Goal: Information Seeking & Learning: Find contact information

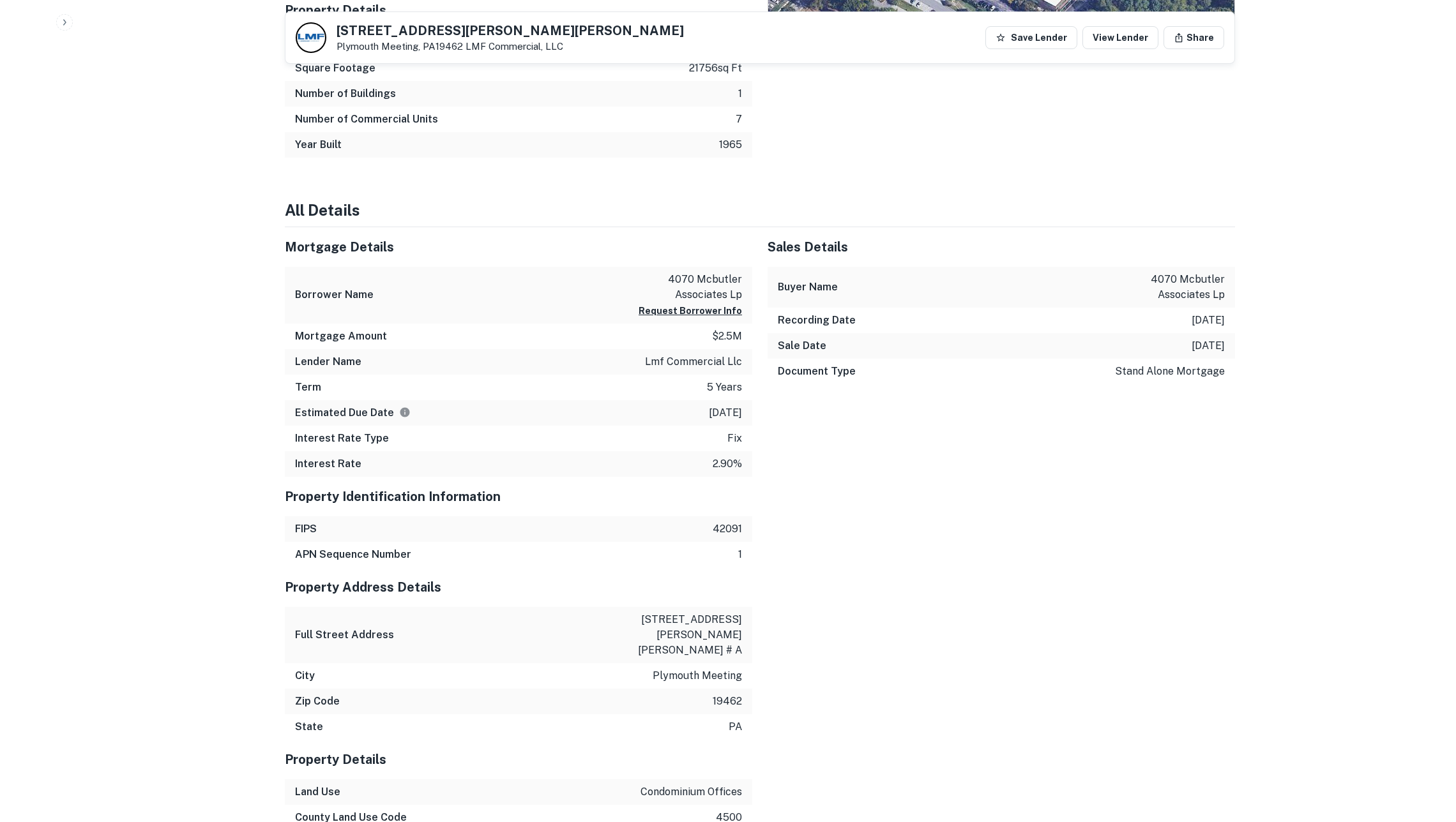
click at [65, 17] on icon "button" at bounding box center [65, 22] width 10 height 10
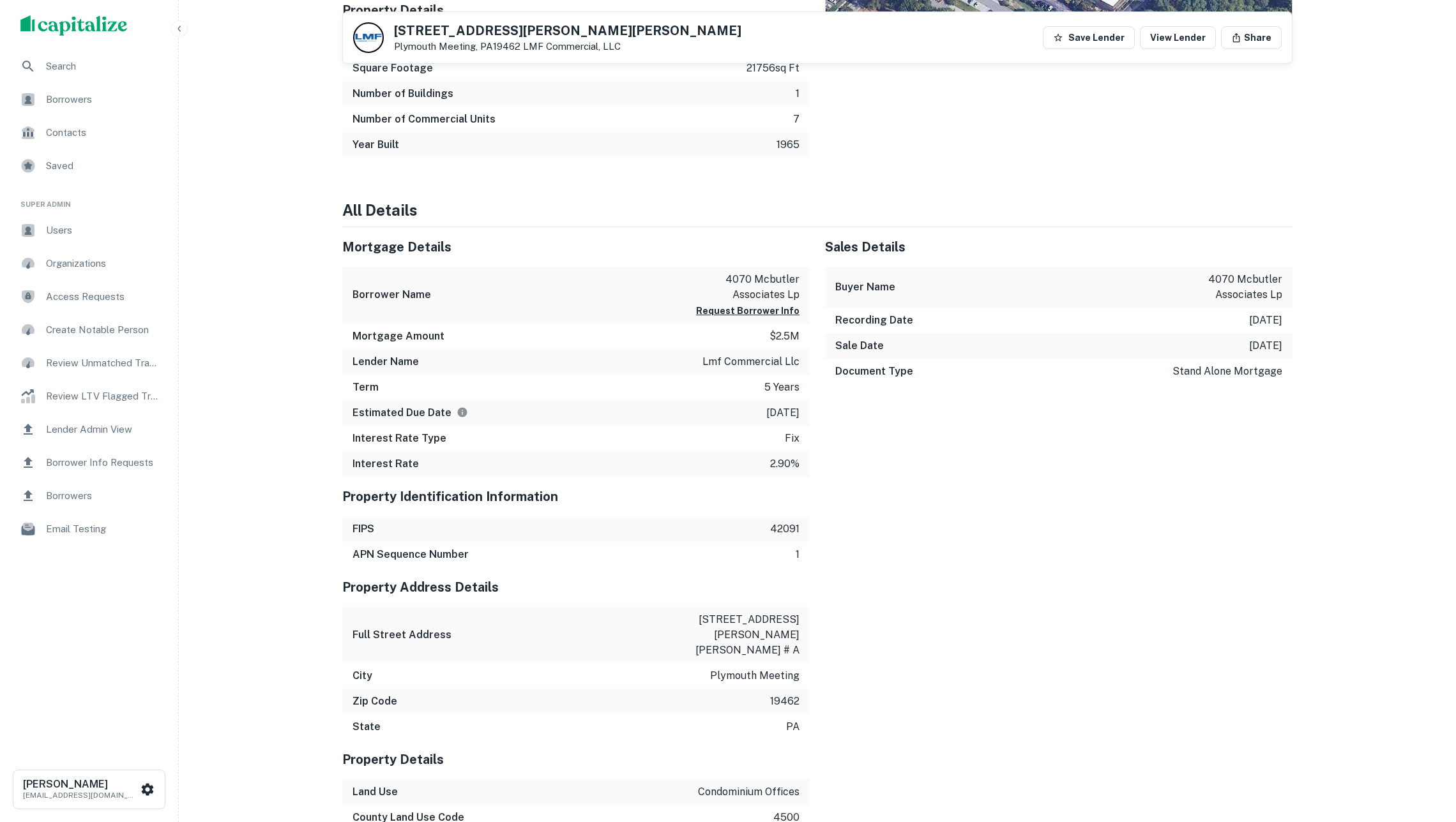
click at [137, 267] on span "Organizations" at bounding box center [103, 263] width 114 height 15
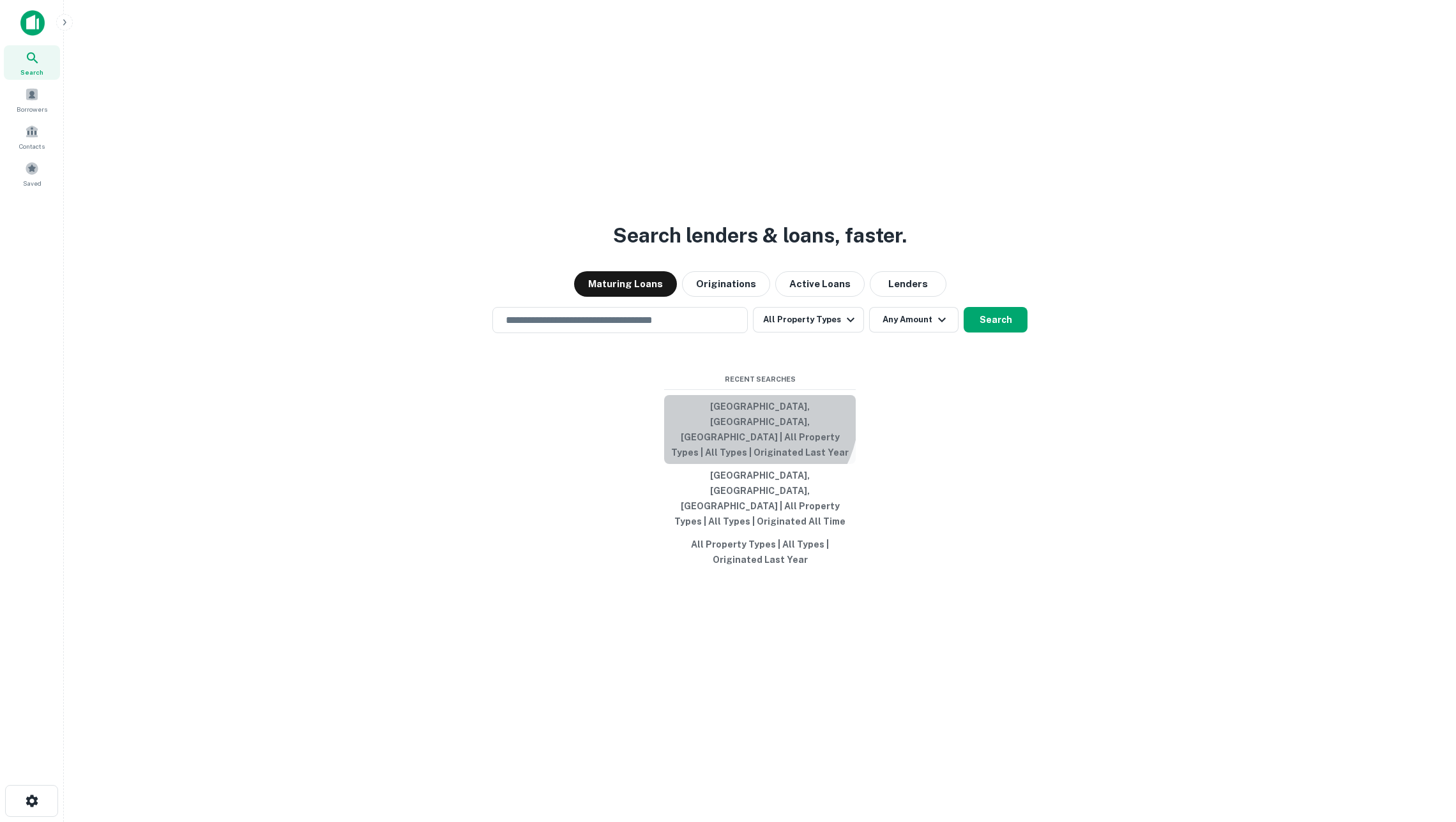
click at [751, 447] on button "[GEOGRAPHIC_DATA], [GEOGRAPHIC_DATA], [GEOGRAPHIC_DATA] | All Property Types | …" at bounding box center [760, 430] width 192 height 69
type input "**********"
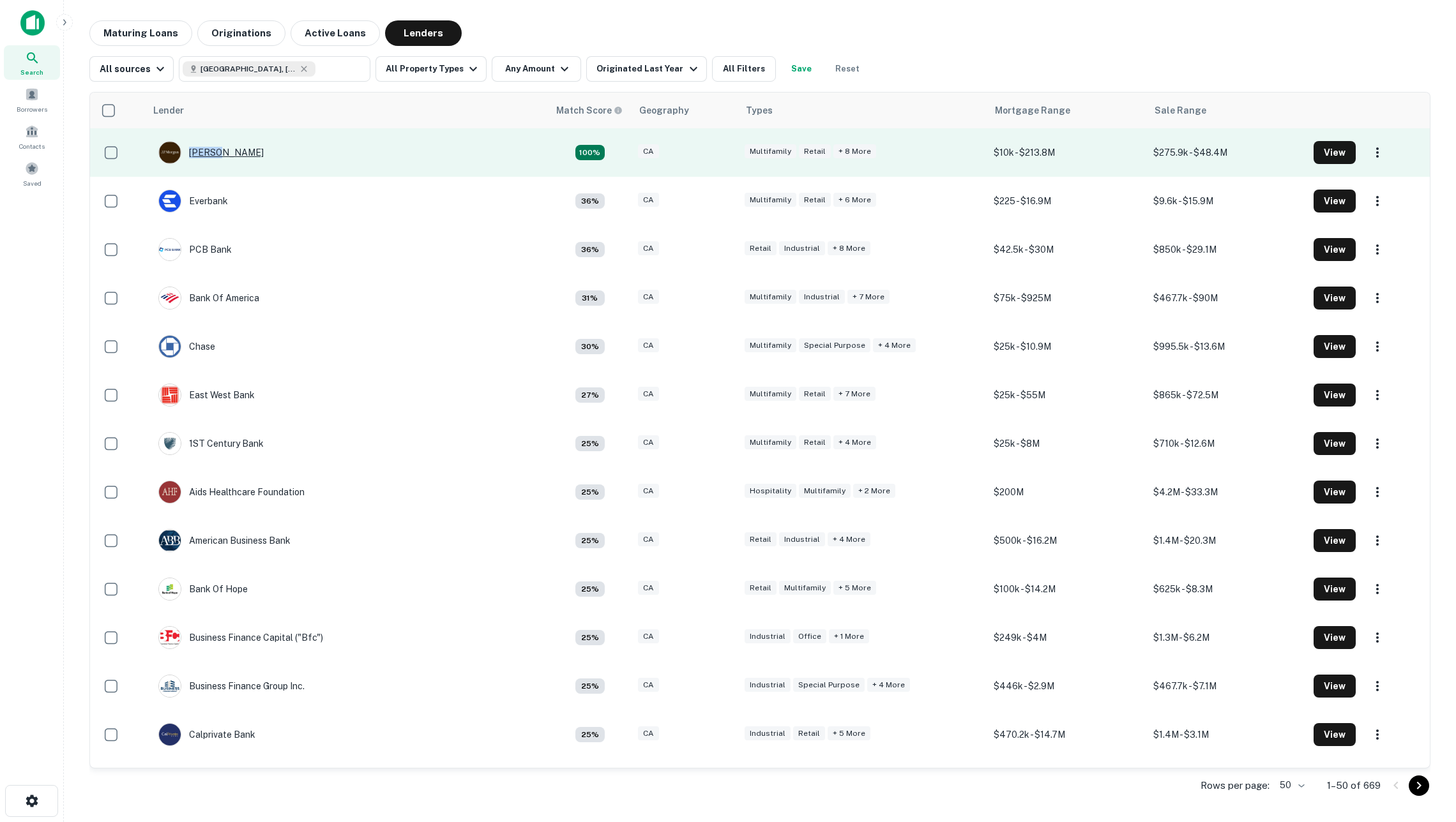
click at [211, 147] on div "[PERSON_NAME]" at bounding box center [211, 153] width 106 height 23
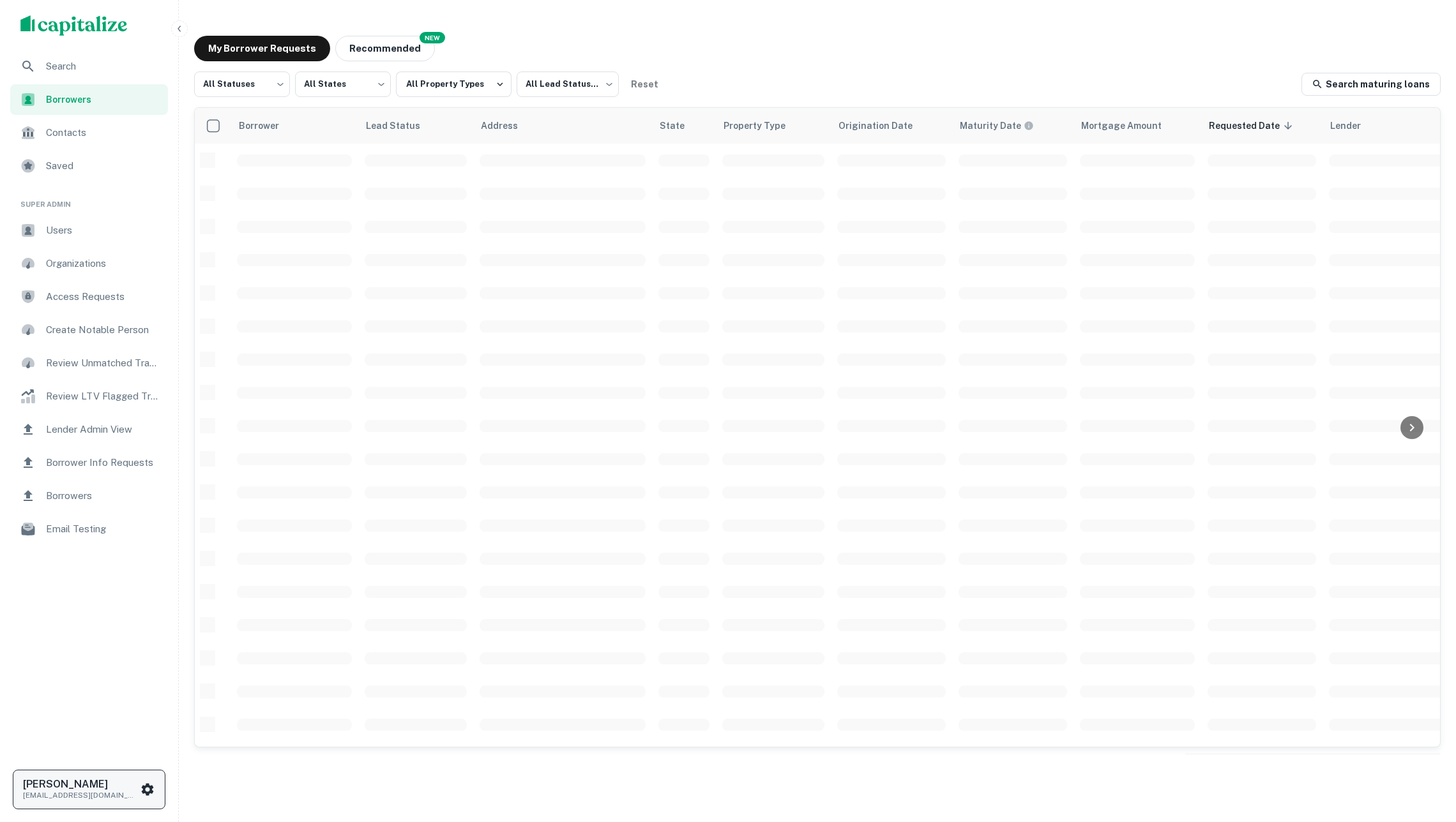
click at [88, 778] on div "[PERSON_NAME] [PERSON_NAME][EMAIL_ADDRESS][DOMAIN_NAME]" at bounding box center [81, 789] width 117 height 23
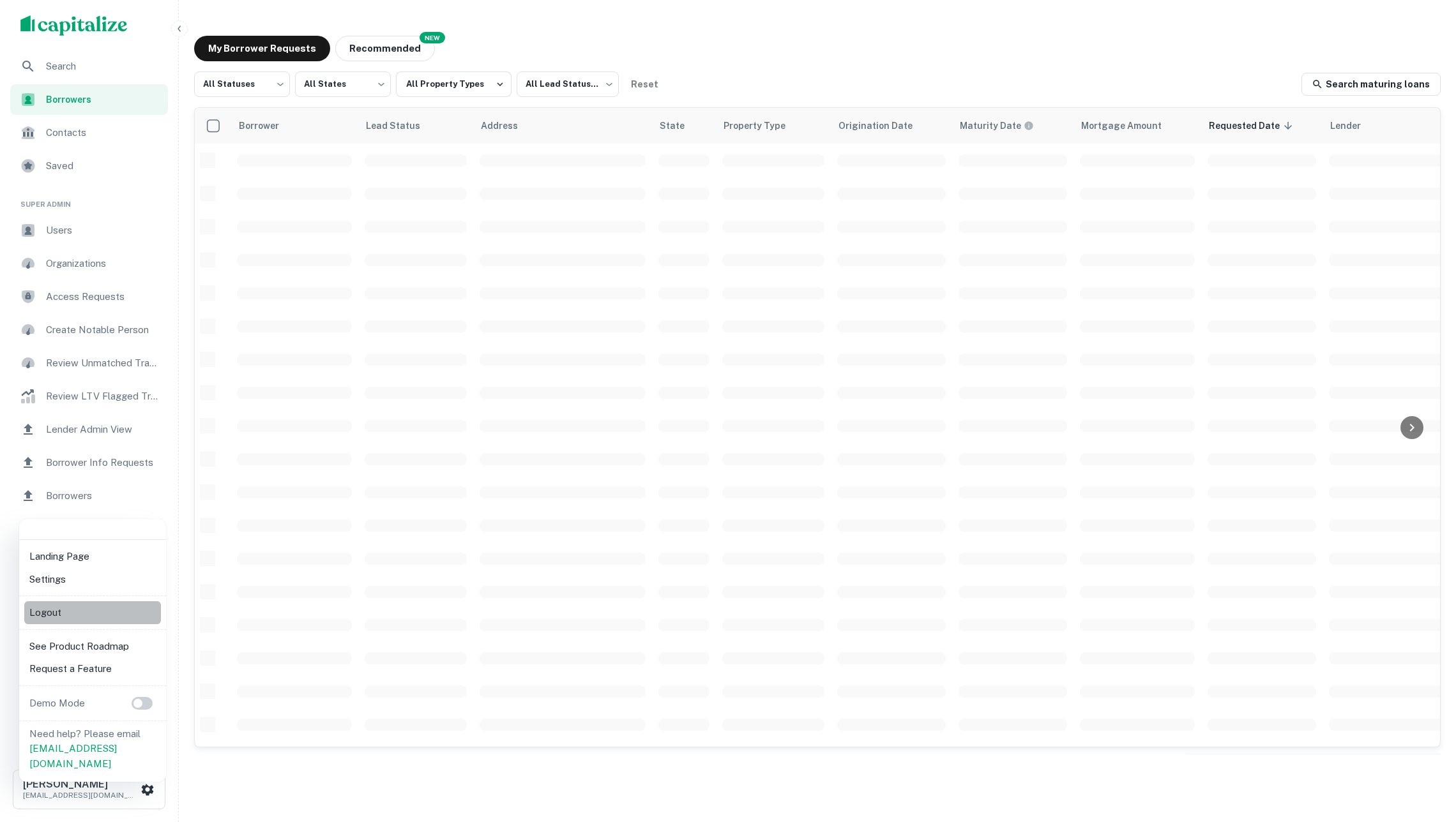
click at [95, 612] on li "Logout" at bounding box center [93, 613] width 137 height 23
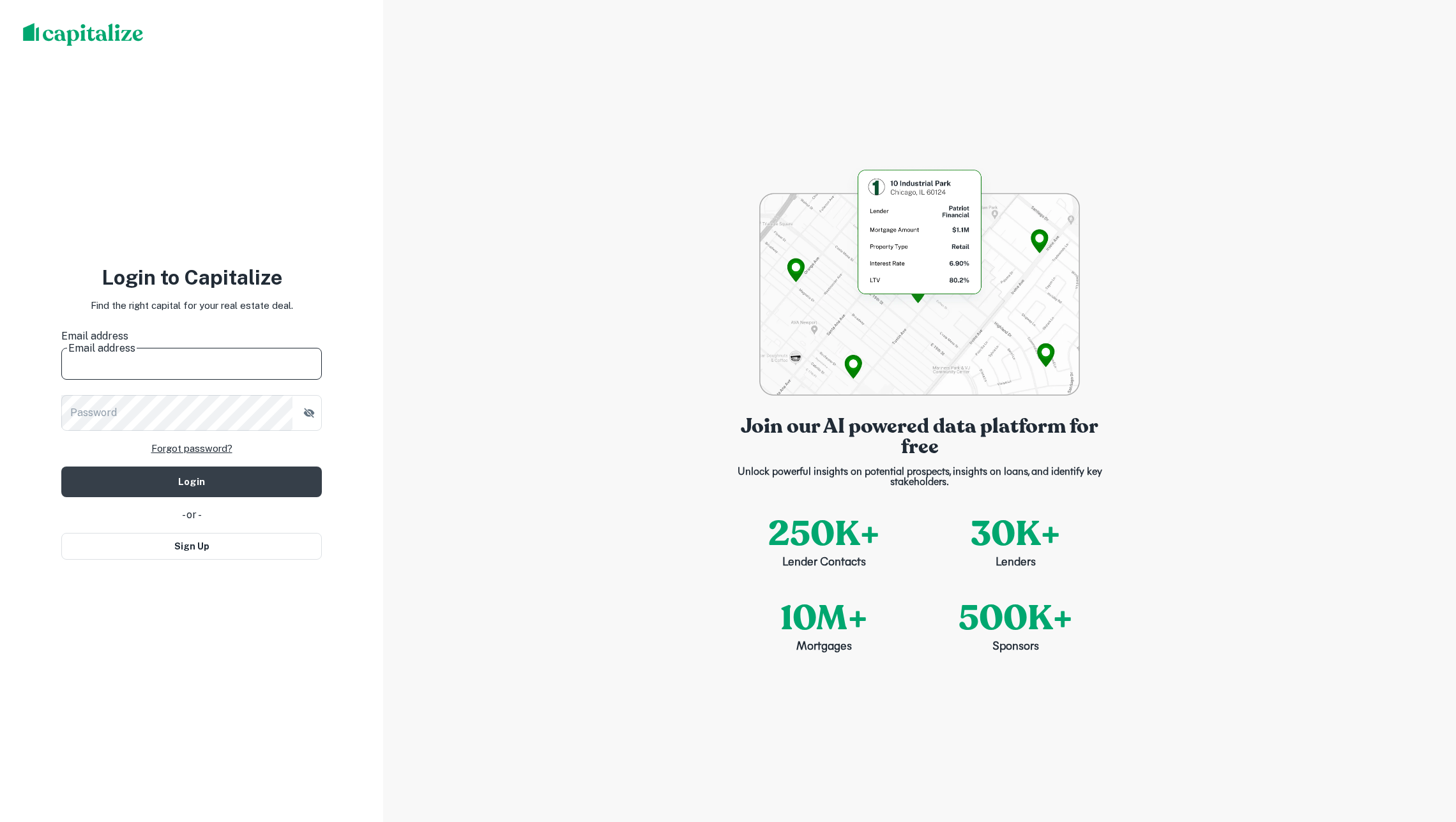
click at [136, 348] on input "Email address" at bounding box center [191, 362] width 260 height 36
click at [297, 284] on h3 "Login to Capitalize" at bounding box center [191, 277] width 260 height 31
click at [137, 345] on input "*" at bounding box center [191, 362] width 260 height 36
click at [137, 352] on input "*" at bounding box center [191, 362] width 260 height 36
type input "**********"
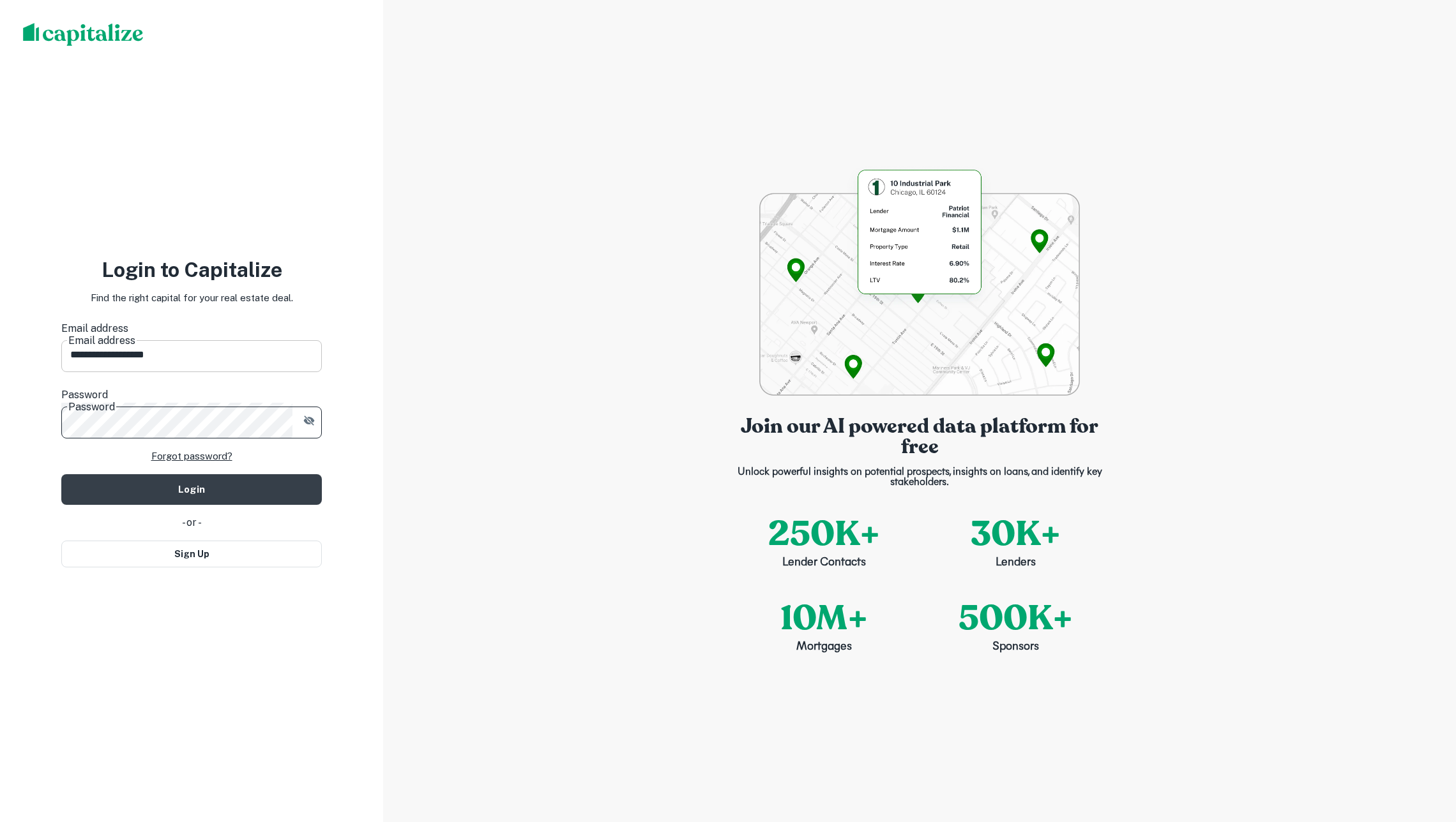
click at [192, 474] on button "Login" at bounding box center [191, 490] width 260 height 31
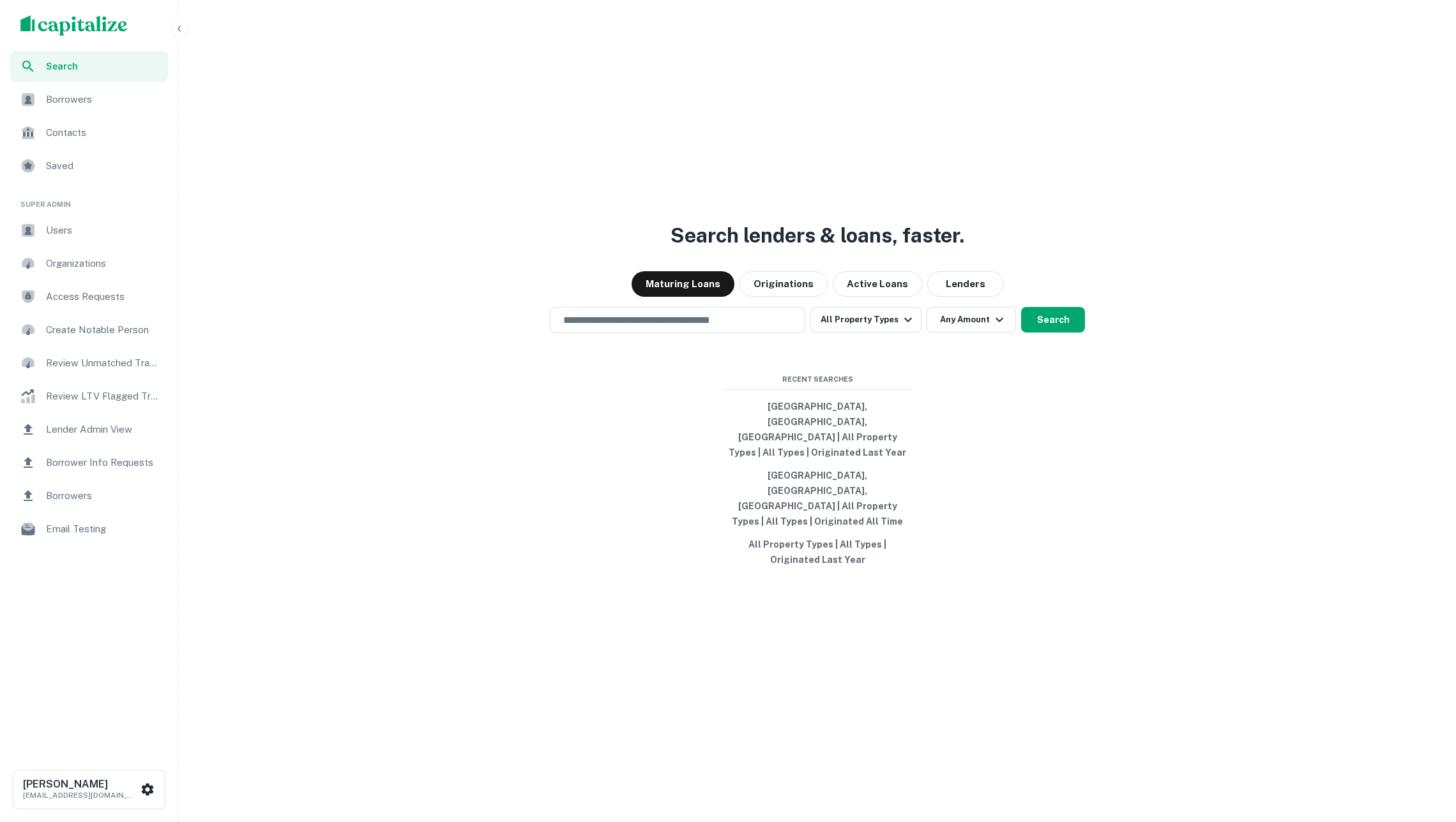
click at [91, 92] on span "Borrowers" at bounding box center [103, 100] width 114 height 15
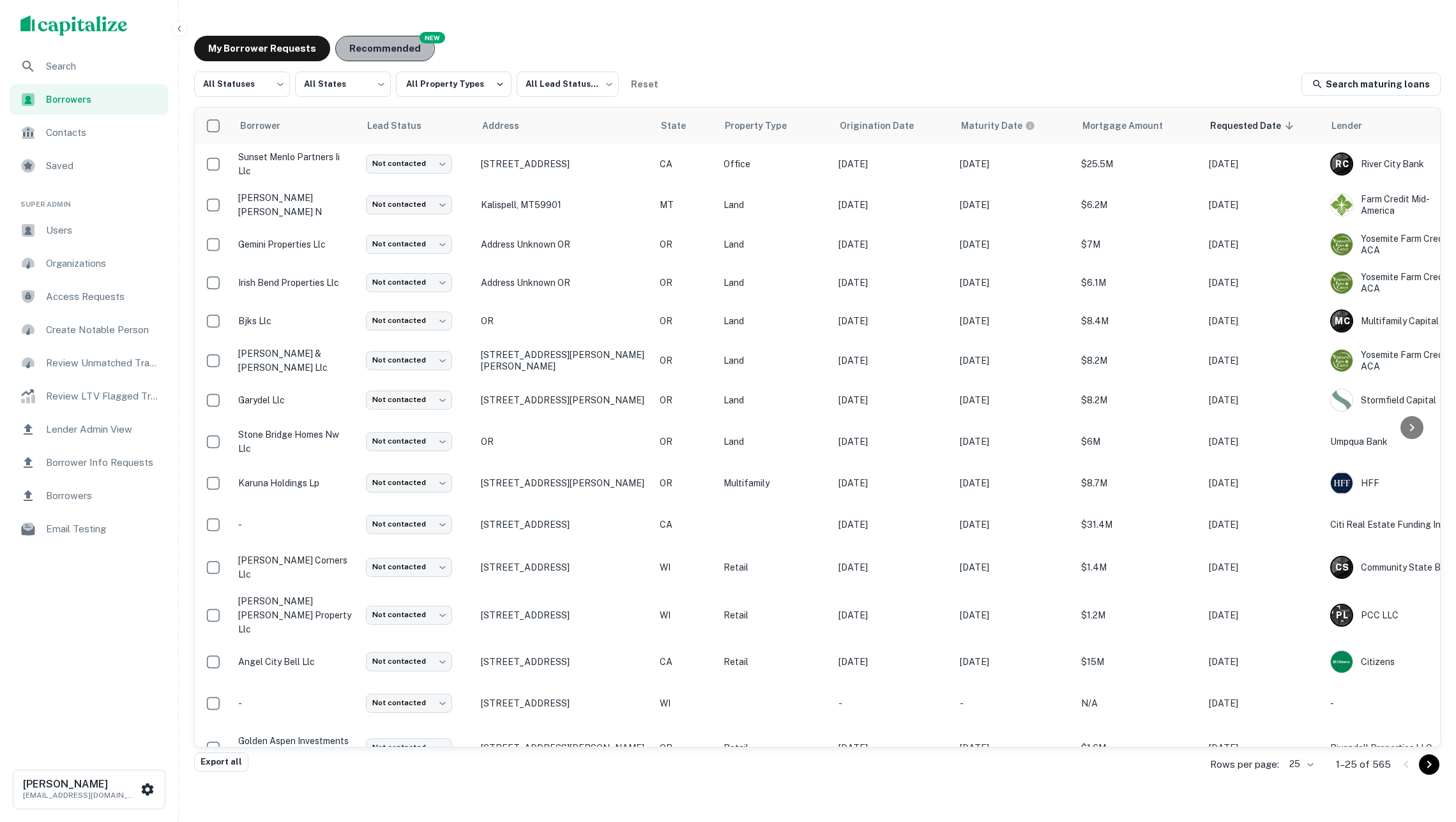
click at [378, 47] on button "Recommended" at bounding box center [385, 49] width 100 height 26
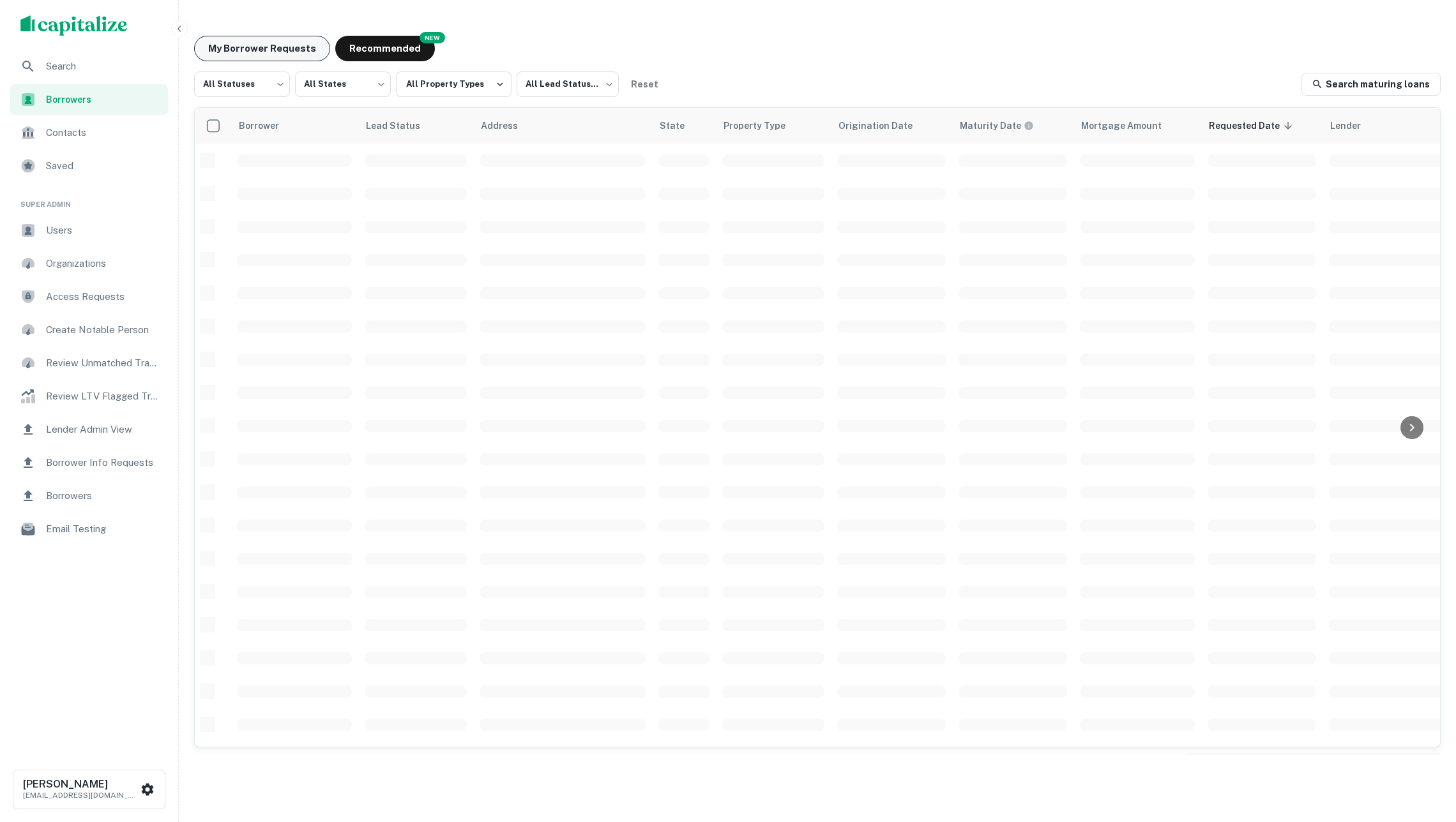
click at [271, 50] on button "My Borrower Requests" at bounding box center [262, 49] width 136 height 26
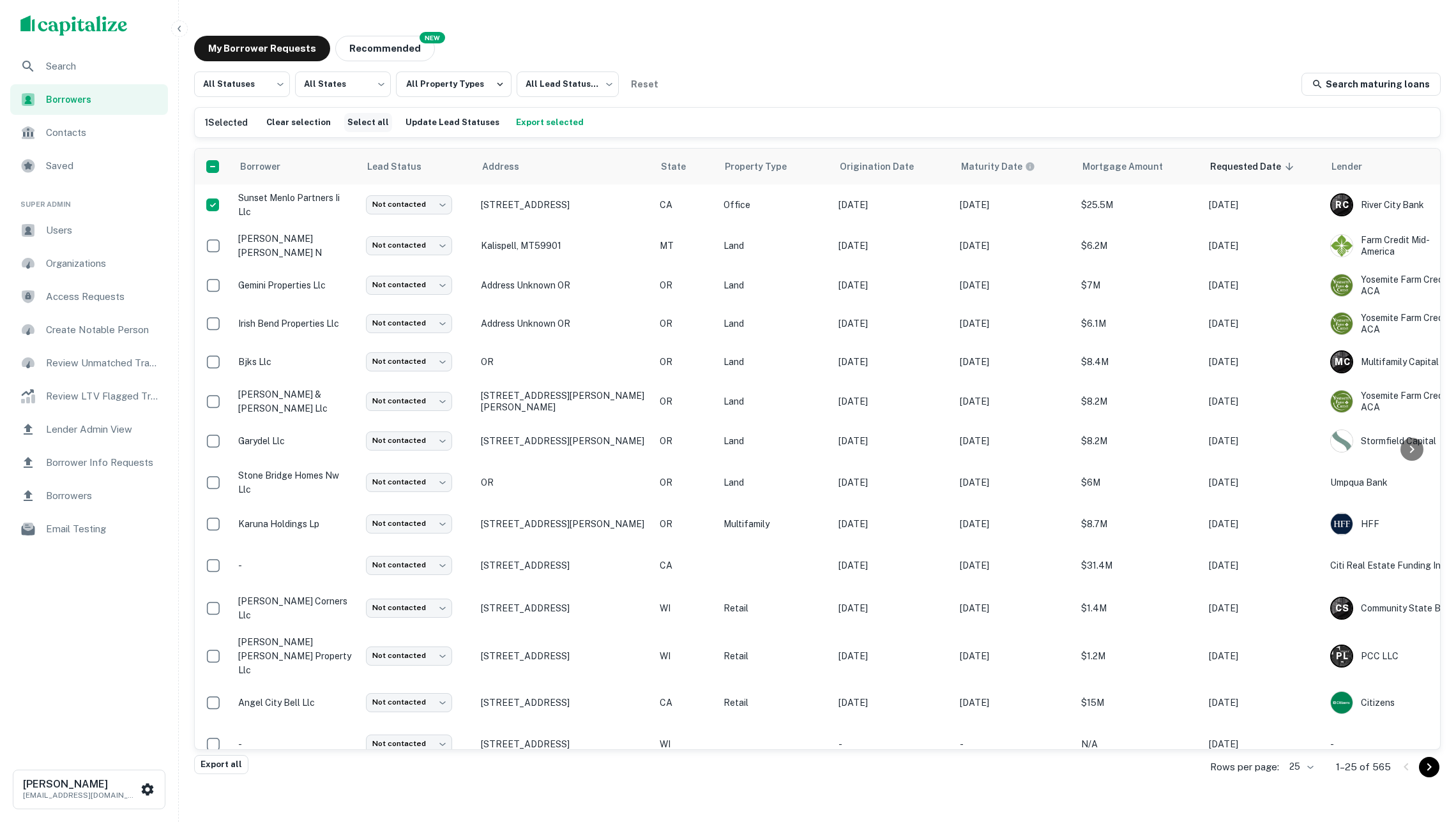
click at [371, 121] on button "Select all" at bounding box center [368, 123] width 48 height 19
click at [371, 121] on button "Select all" at bounding box center [376, 123] width 48 height 19
click at [553, 119] on button "Export selected" at bounding box center [558, 123] width 74 height 19
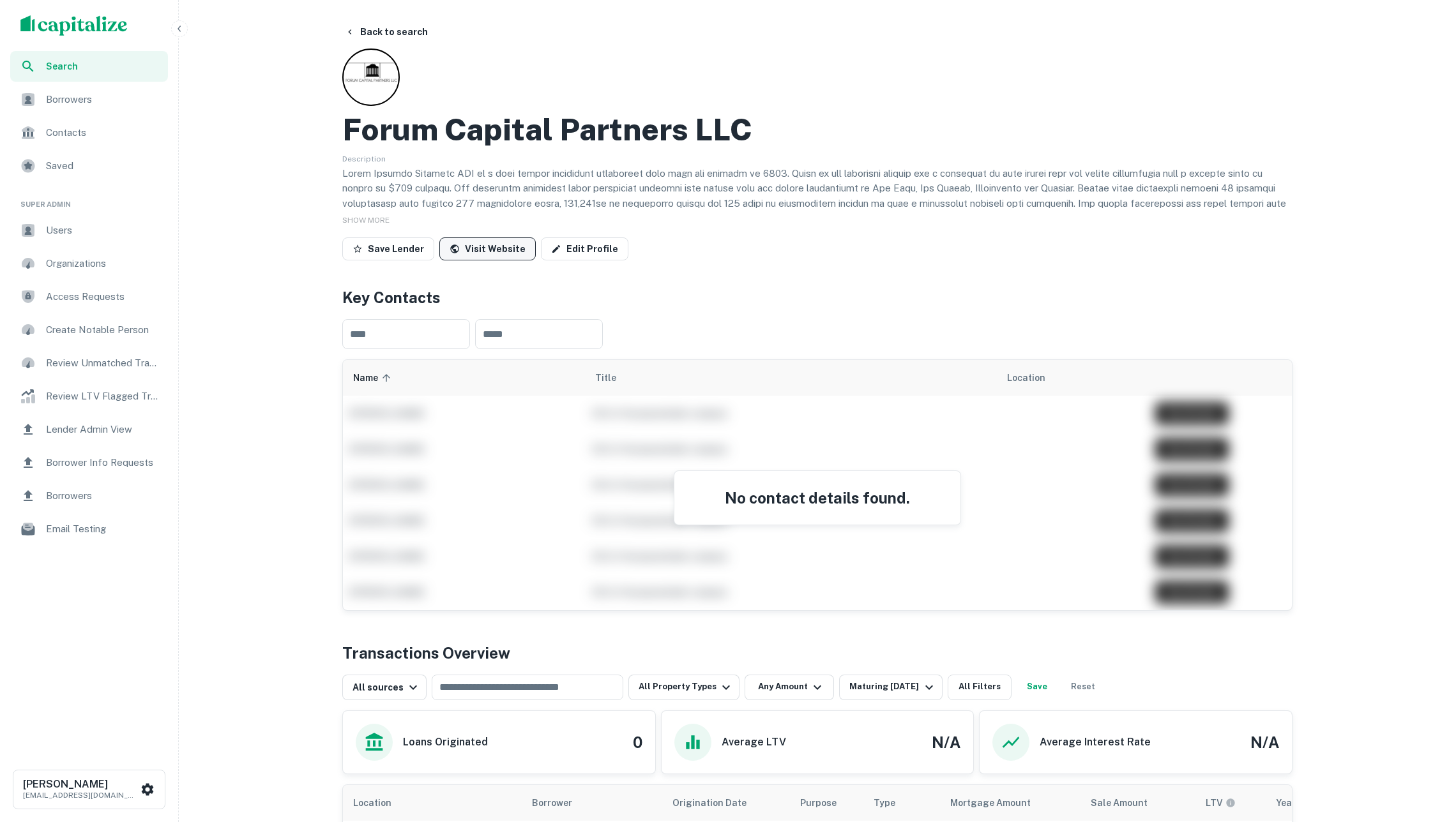
click at [481, 251] on link "Visit Website" at bounding box center [487, 249] width 97 height 23
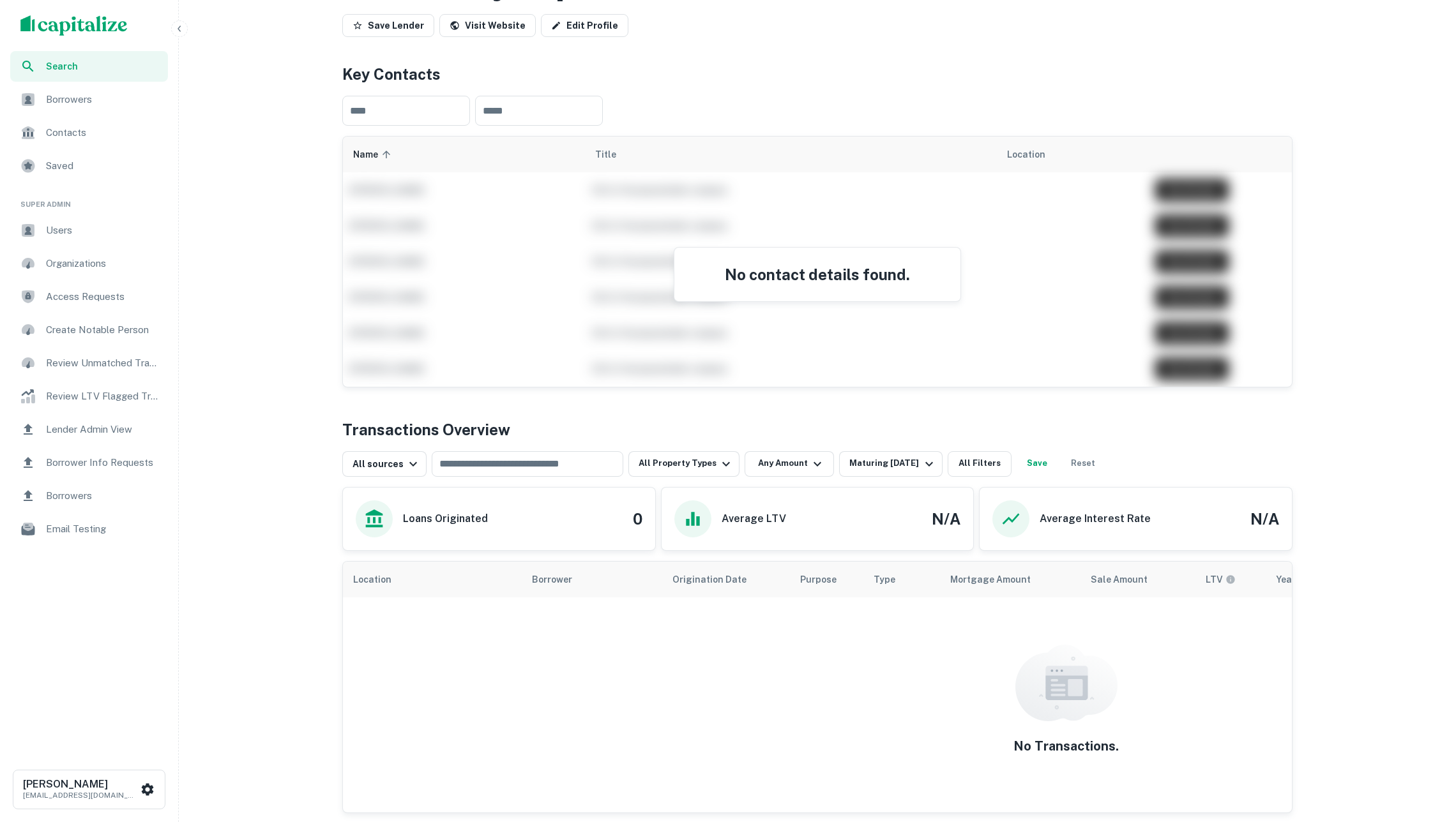
scroll to position [75, 0]
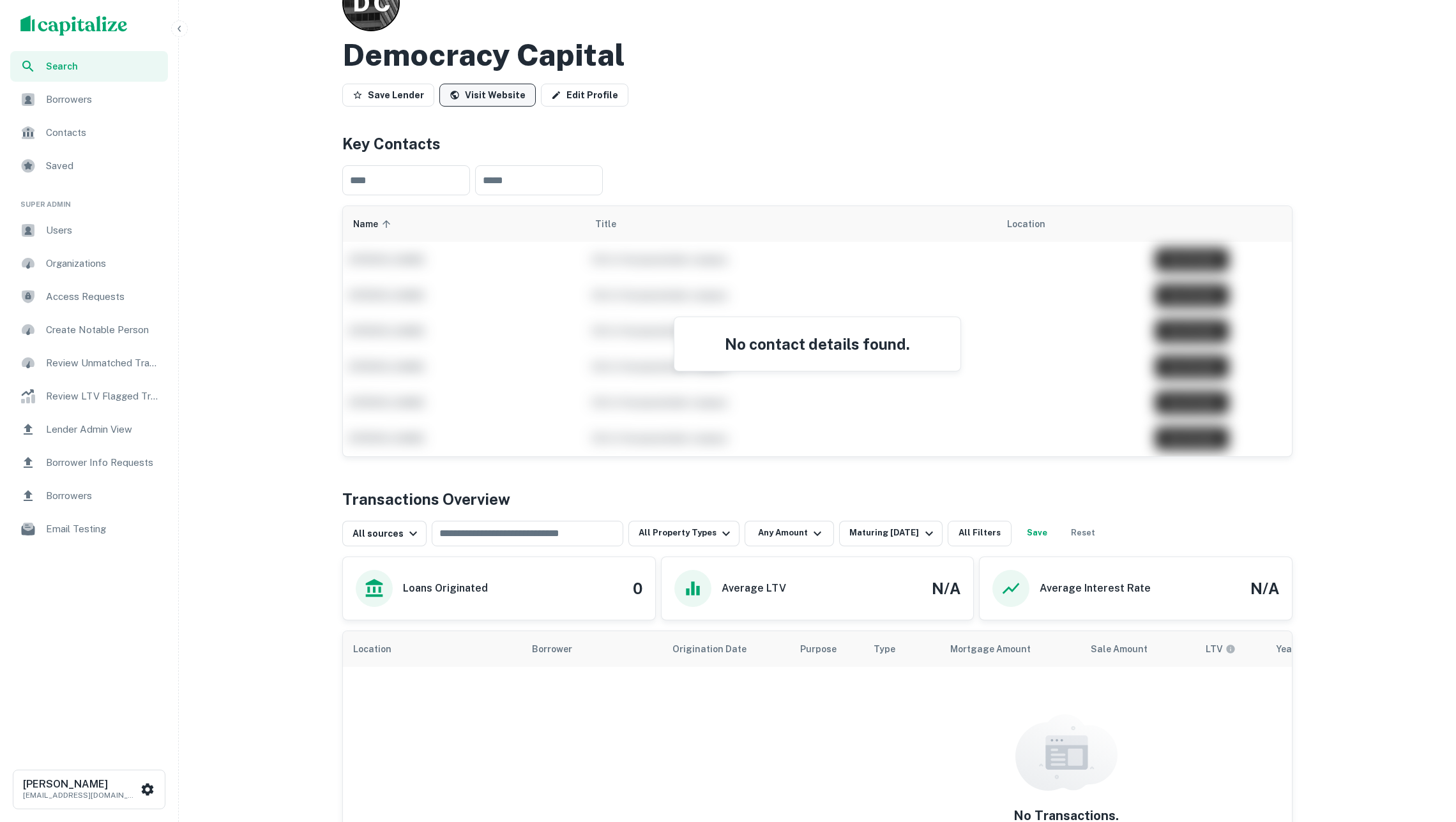
click at [512, 95] on link "Visit Website" at bounding box center [487, 95] width 97 height 23
